Goal: Task Accomplishment & Management: Use online tool/utility

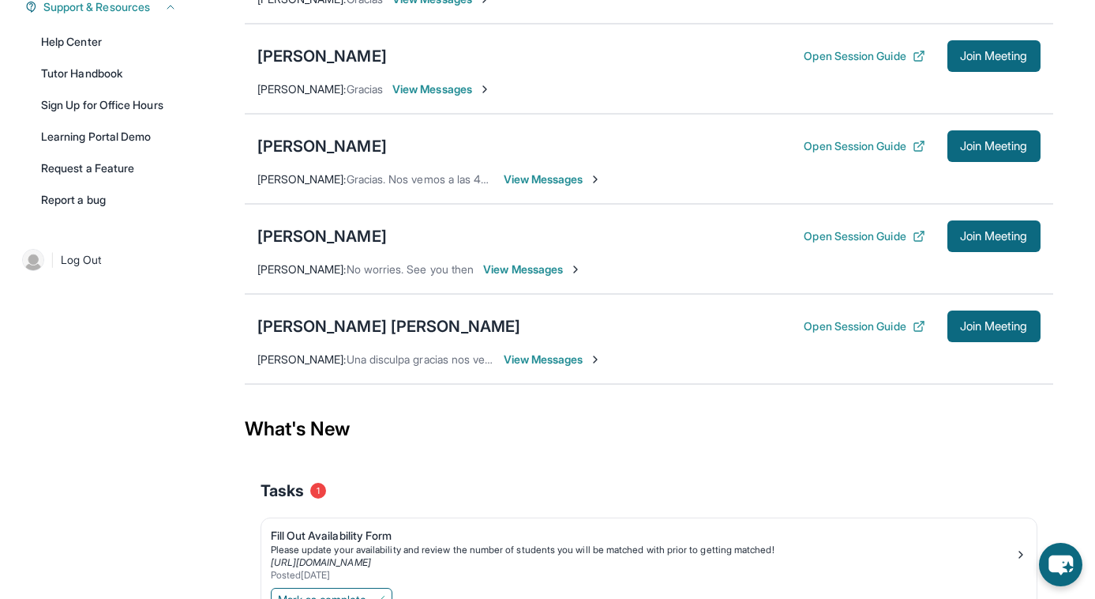
scroll to position [389, 0]
click at [918, 326] on icon at bounding box center [921, 325] width 6 height 6
click at [534, 362] on span "View Messages" at bounding box center [553, 360] width 99 height 16
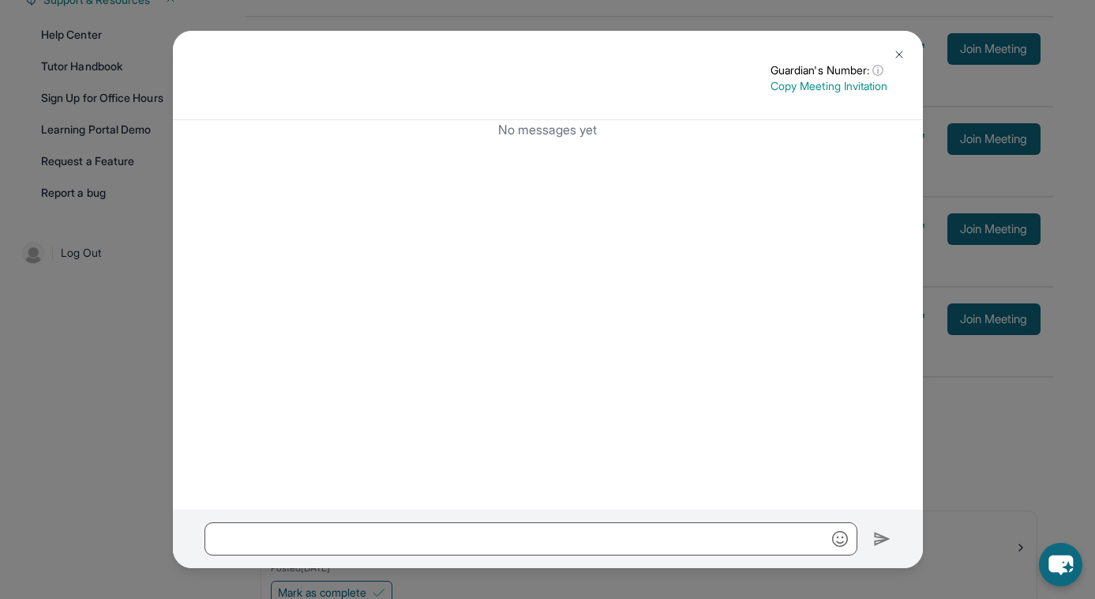
scroll to position [469, 0]
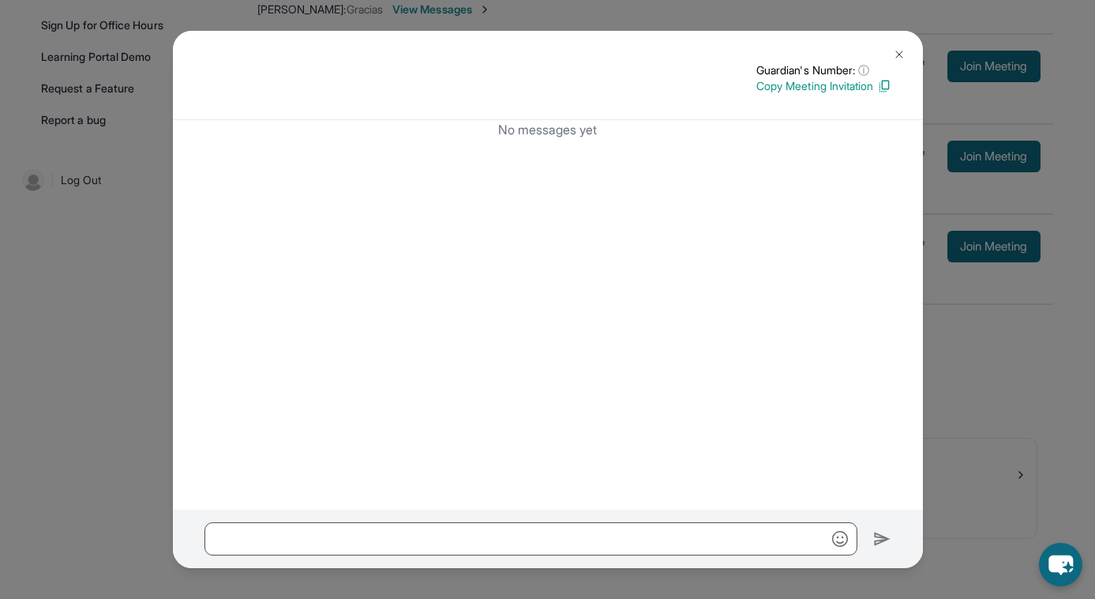
click at [904, 54] on img at bounding box center [899, 54] width 13 height 13
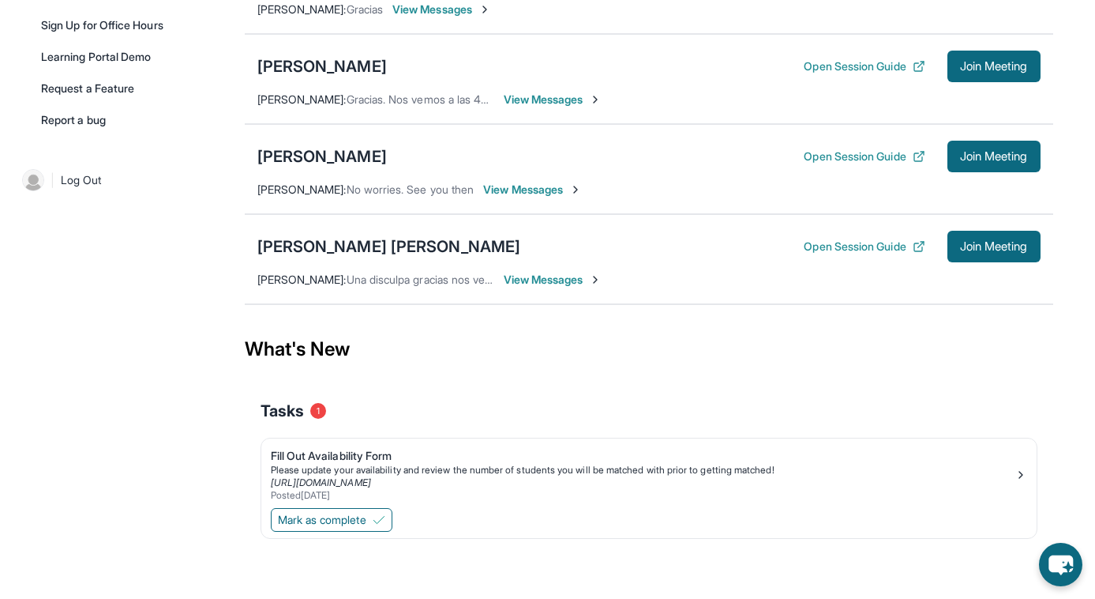
click at [402, 277] on span "Una disculpa gracias nos vemos el lunes sin falta" at bounding box center [468, 278] width 243 height 13
click at [532, 277] on span "View Messages" at bounding box center [553, 280] width 99 height 16
click at [594, 276] on span "View Messages" at bounding box center [553, 280] width 99 height 16
click at [562, 280] on span "View Messages" at bounding box center [553, 280] width 99 height 16
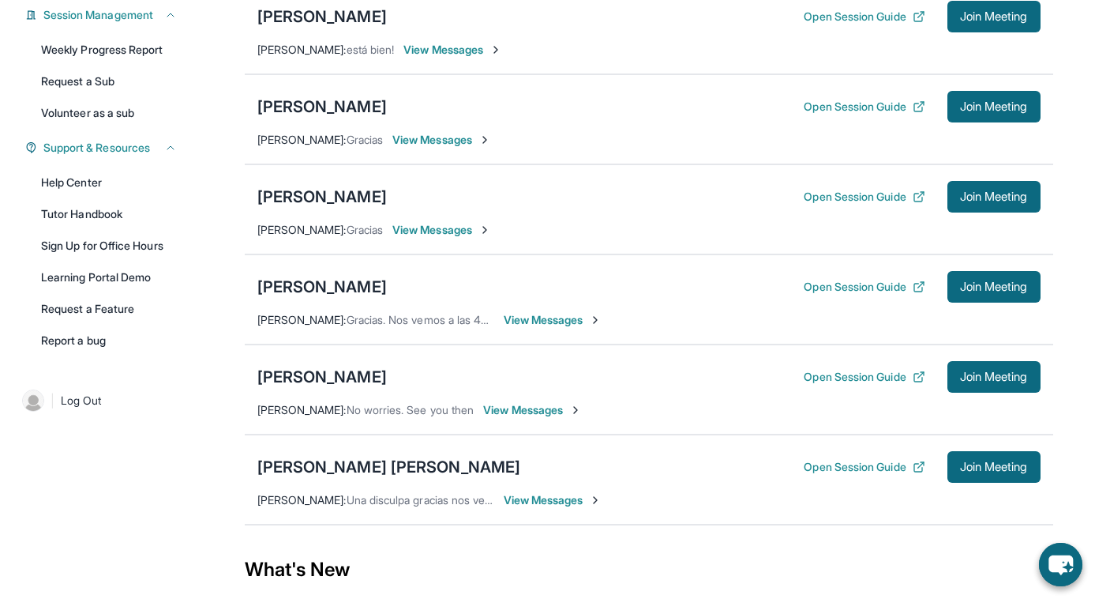
scroll to position [469, 0]
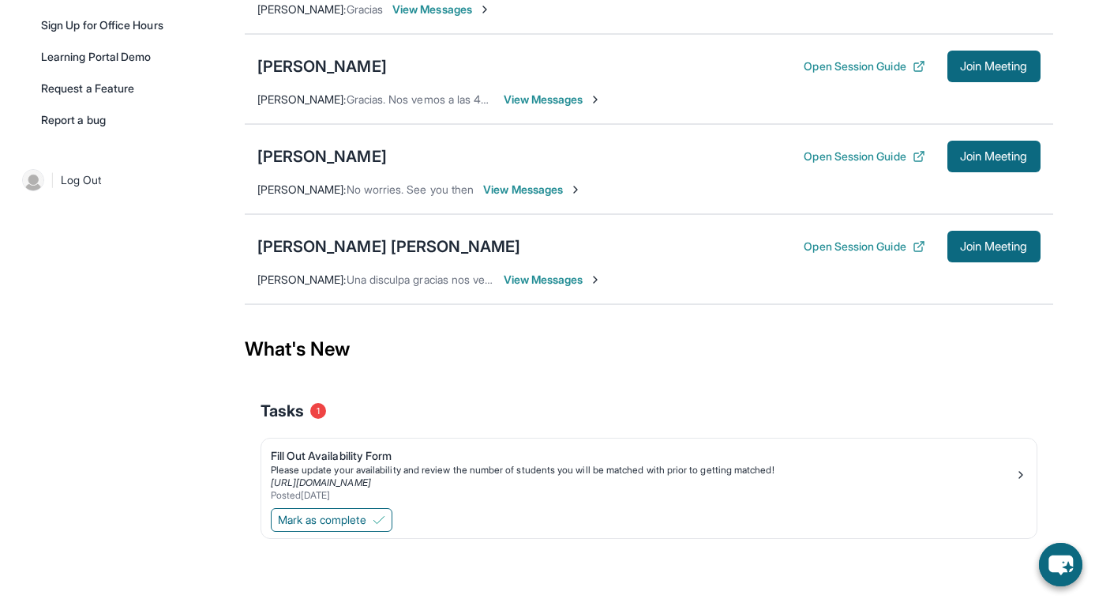
click at [547, 279] on span "View Messages" at bounding box center [553, 280] width 99 height 16
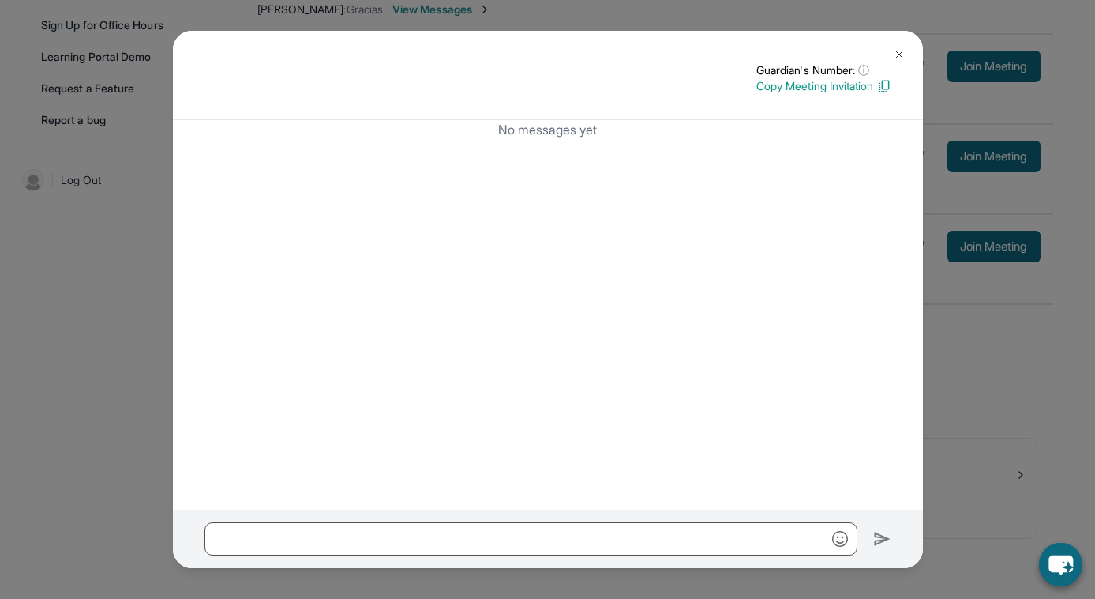
click at [897, 58] on img at bounding box center [899, 54] width 13 height 13
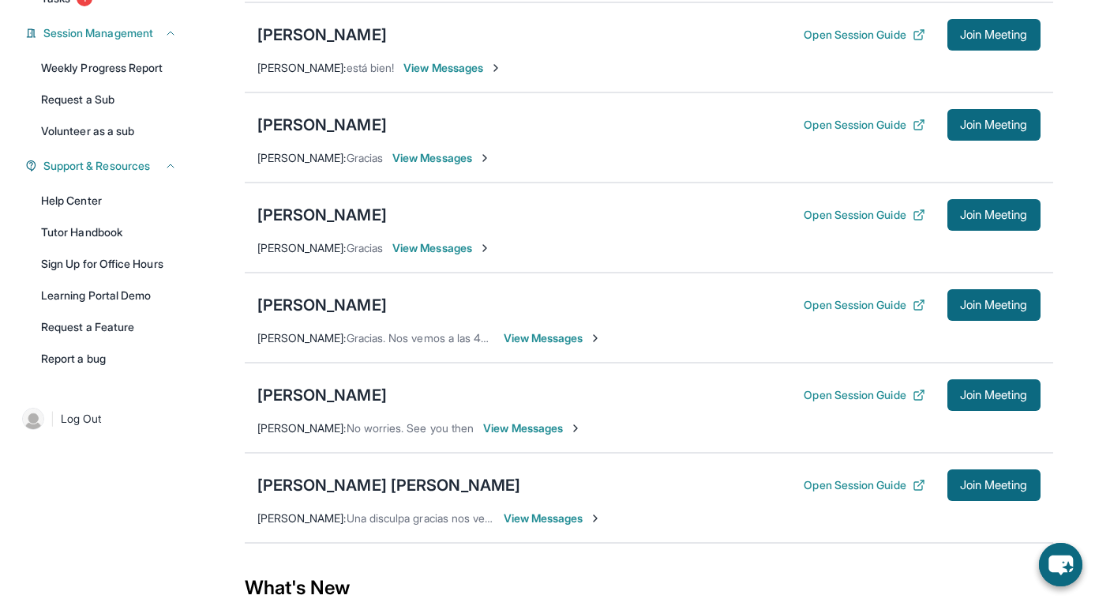
scroll to position [248, 0]
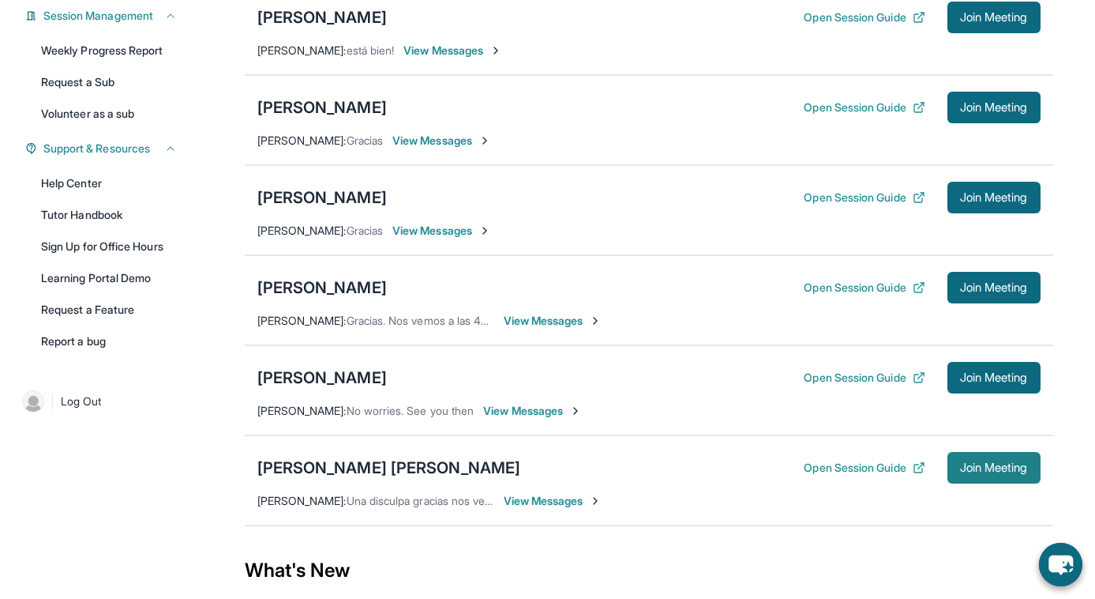
click at [991, 475] on button "Join Meeting" at bounding box center [994, 468] width 93 height 32
click at [954, 472] on button "Join Meeting" at bounding box center [994, 468] width 93 height 32
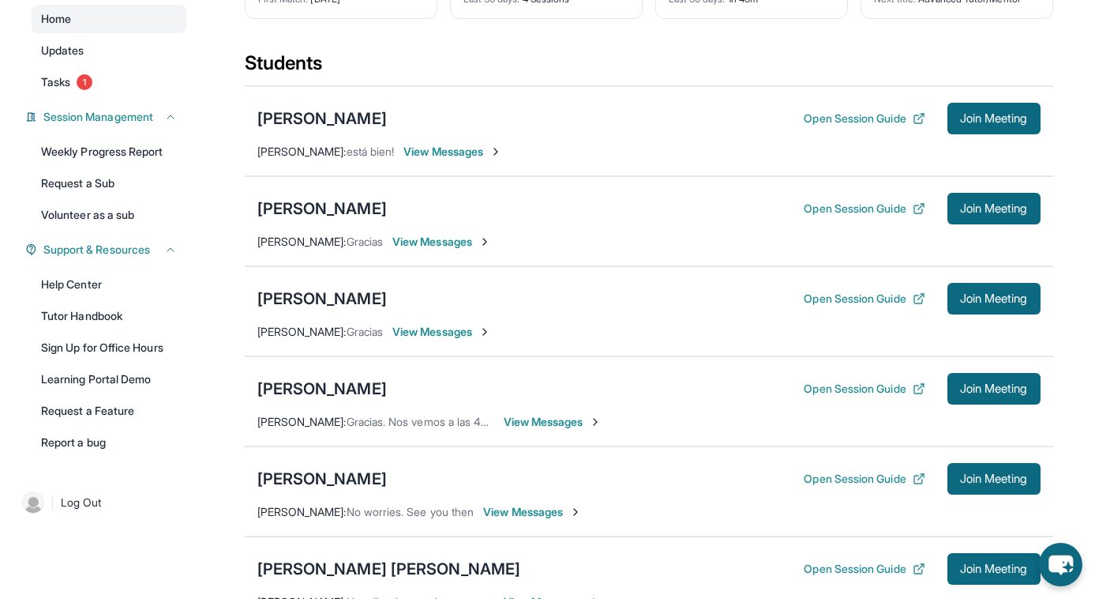
scroll to position [382, 0]
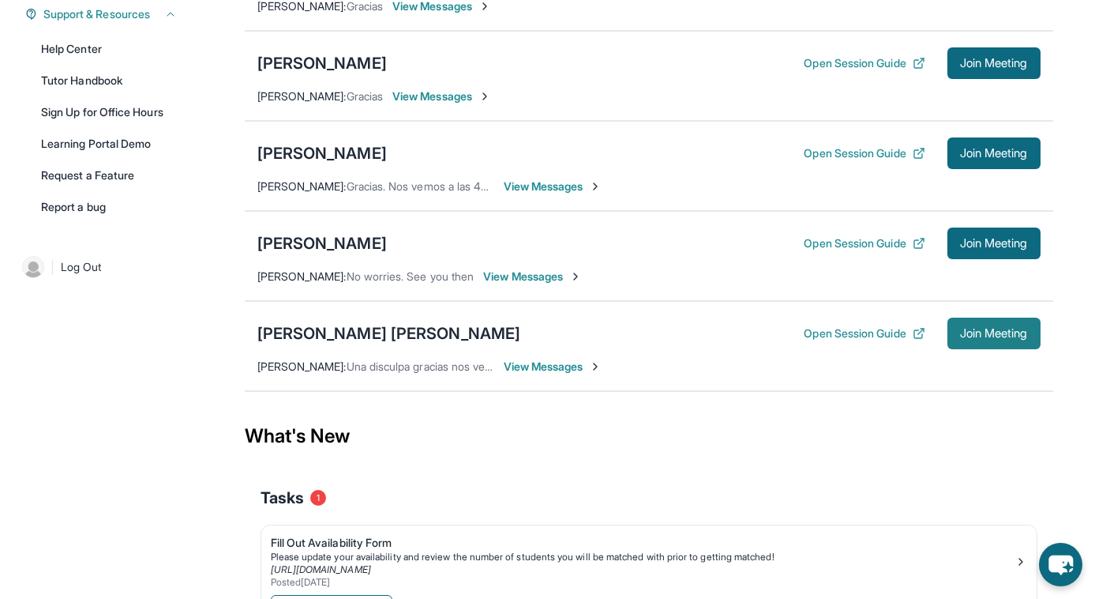
click at [969, 331] on span "Join Meeting" at bounding box center [994, 333] width 68 height 9
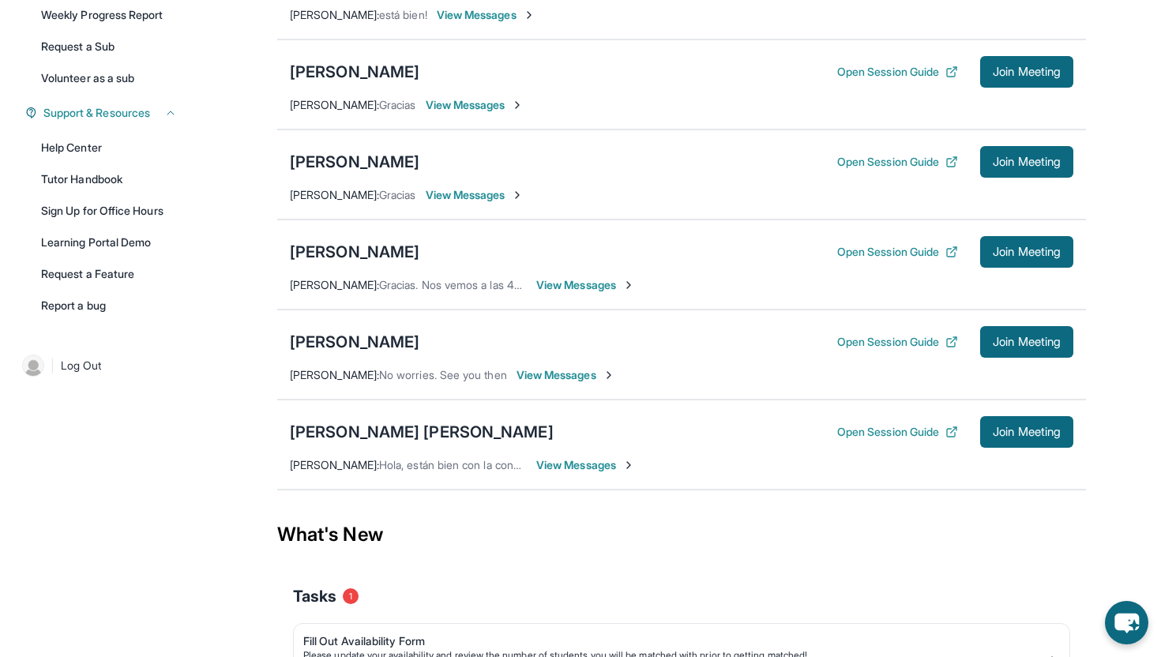
scroll to position [291, 0]
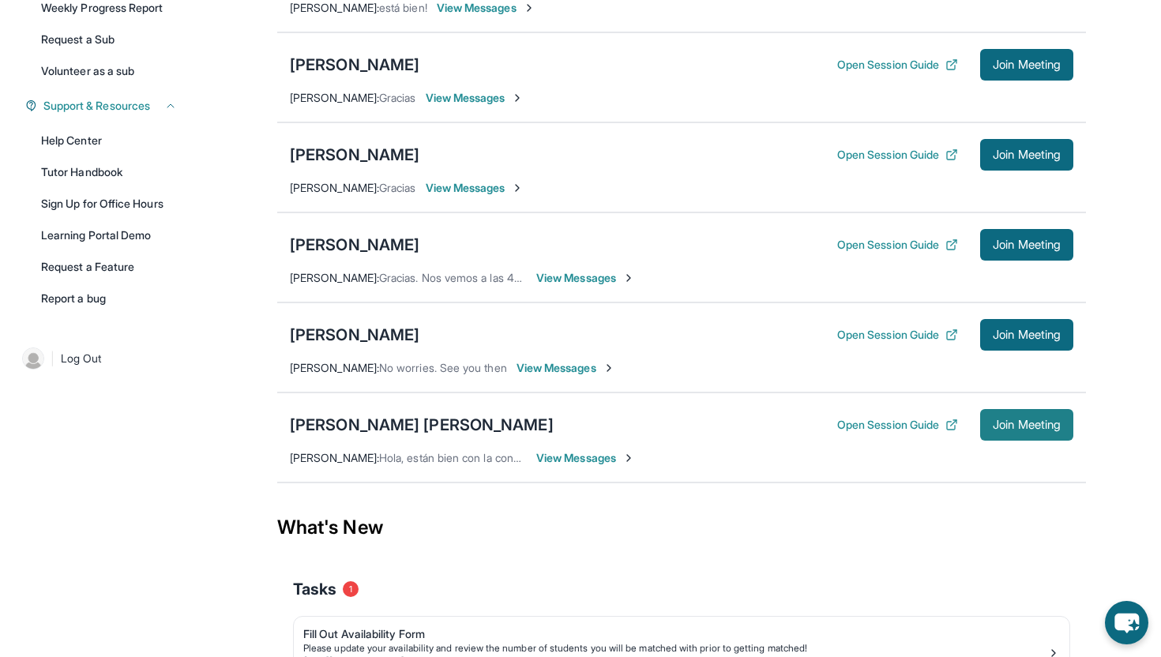
click at [1034, 424] on span "Join Meeting" at bounding box center [1027, 424] width 68 height 9
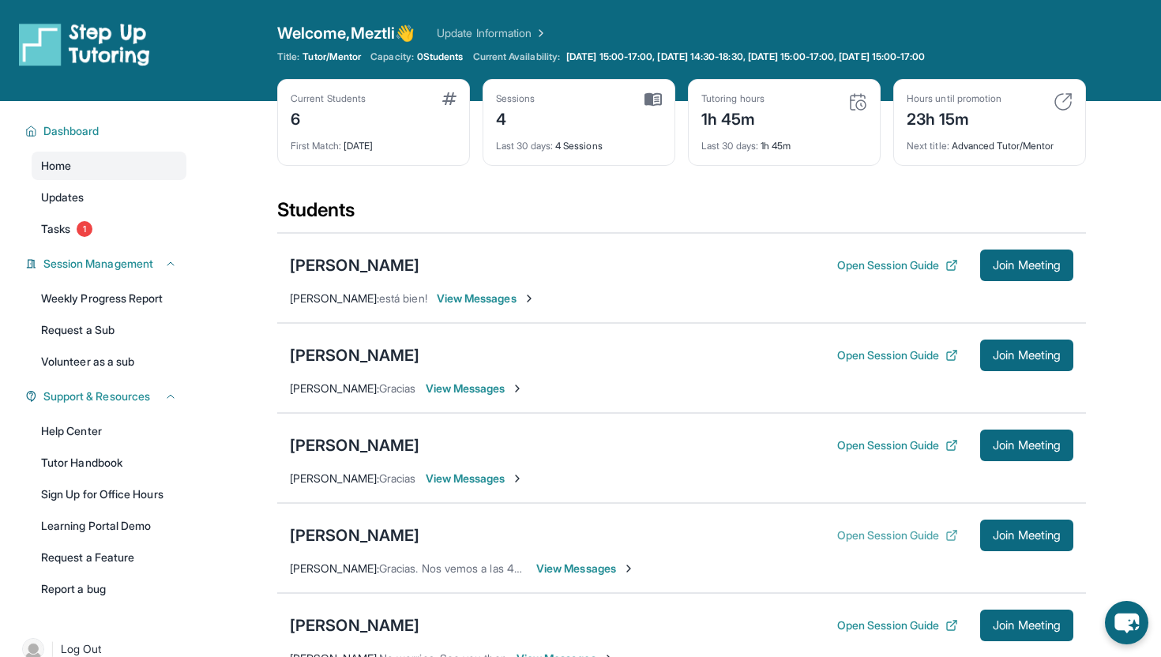
scroll to position [291, 0]
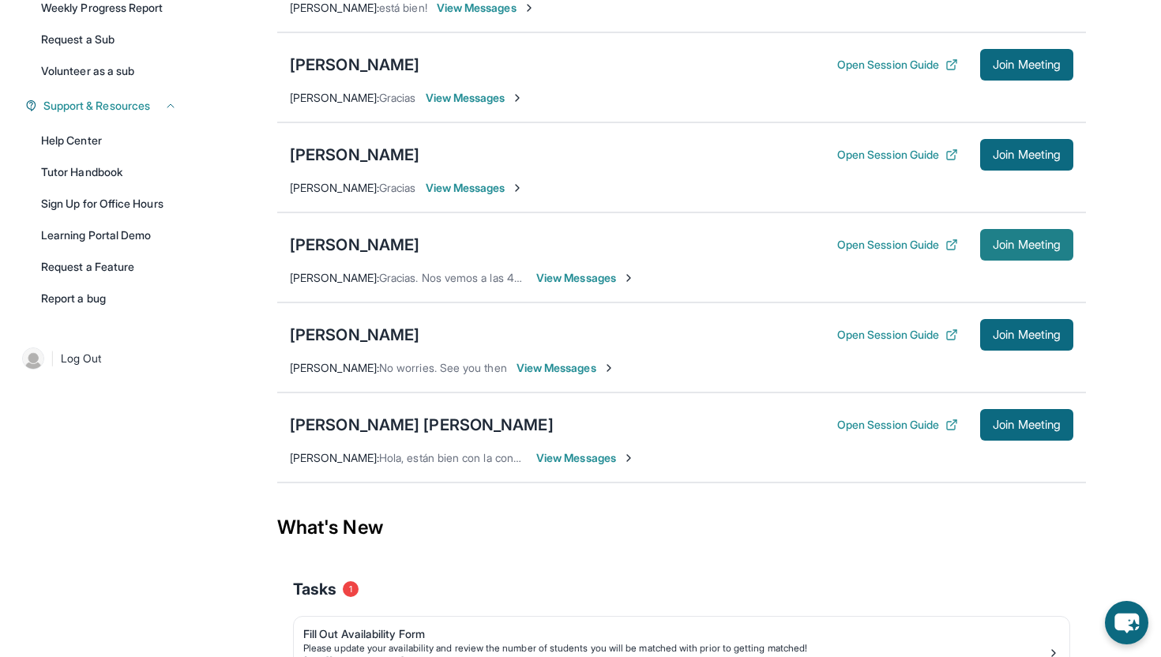
click at [1015, 250] on span "Join Meeting" at bounding box center [1027, 244] width 68 height 9
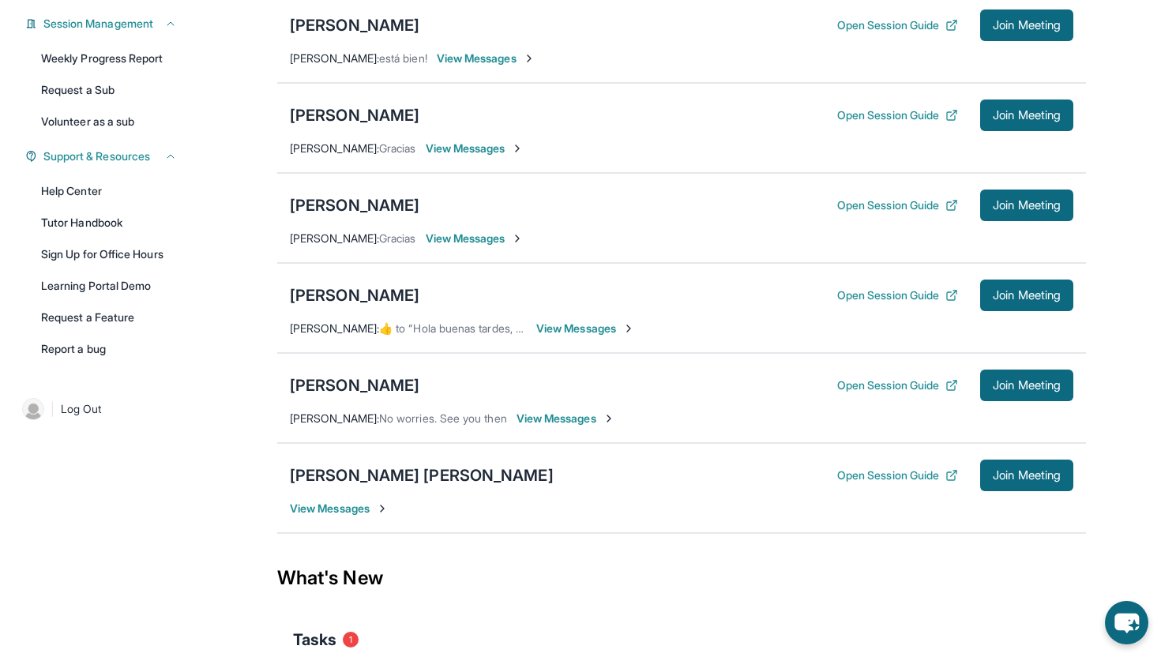
scroll to position [254, 0]
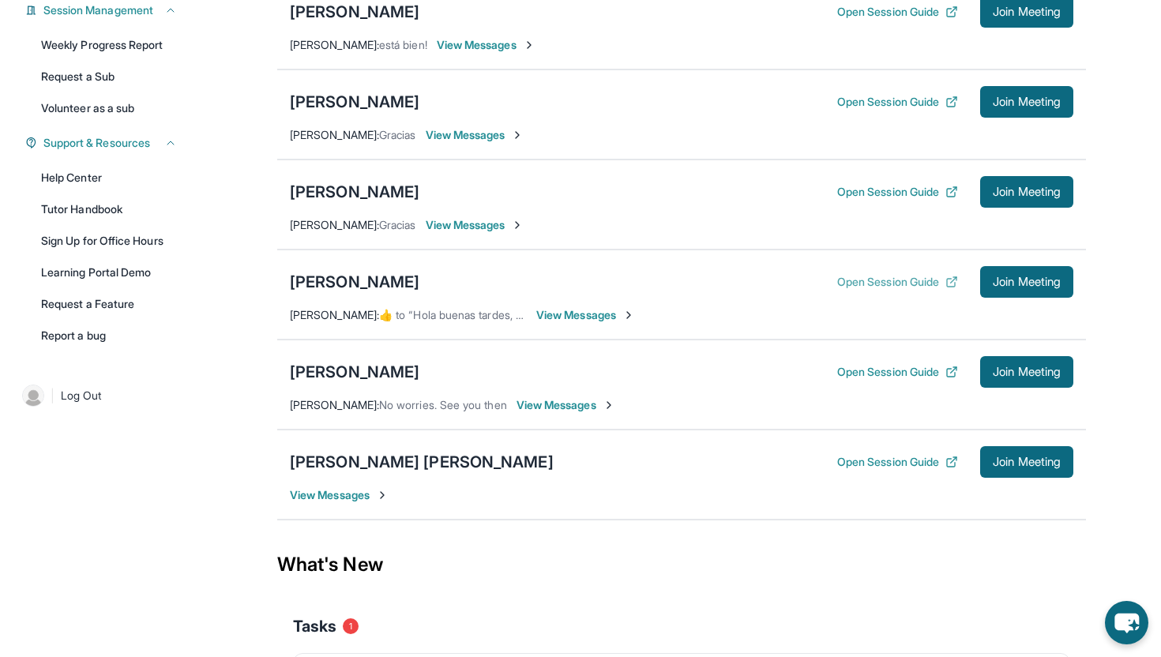
click at [945, 282] on icon at bounding box center [951, 282] width 13 height 13
